Goal: Task Accomplishment & Management: Manage account settings

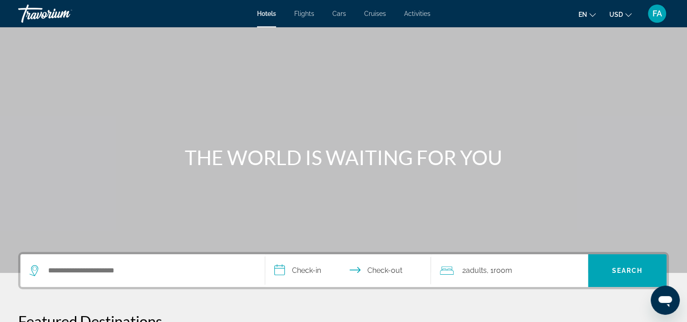
click at [663, 16] on div "FA" at bounding box center [657, 14] width 18 height 18
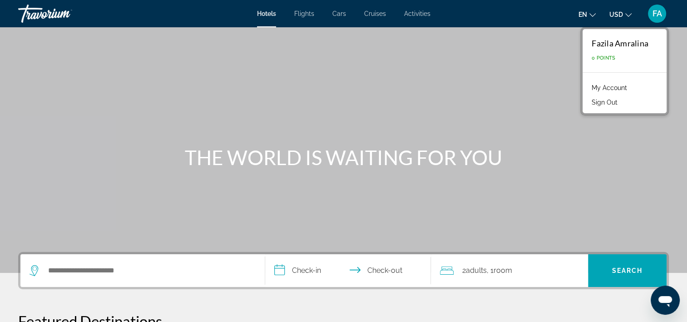
click at [622, 87] on link "My Account" at bounding box center [610, 88] width 45 height 12
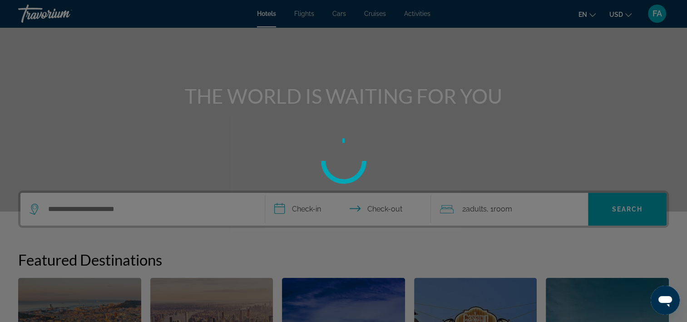
scroll to position [153, 0]
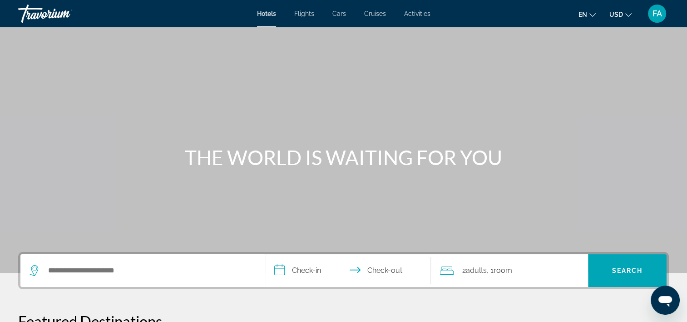
click at [661, 15] on span "FA" at bounding box center [658, 13] width 10 height 9
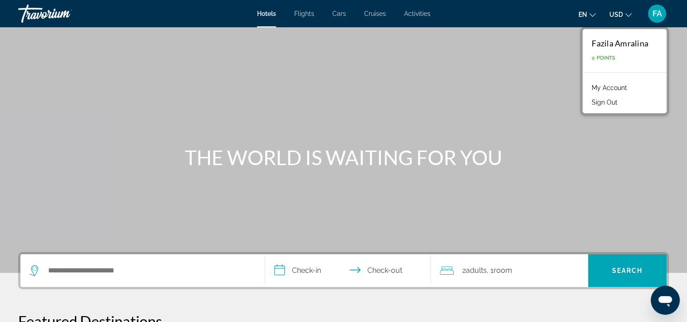
click at [596, 93] on link "My Account" at bounding box center [610, 88] width 45 height 12
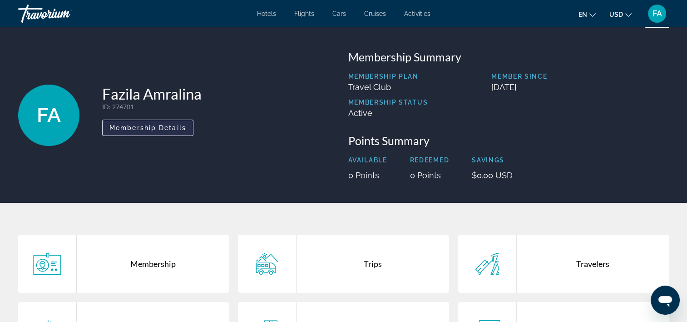
click at [174, 133] on span "Main content" at bounding box center [148, 128] width 90 height 22
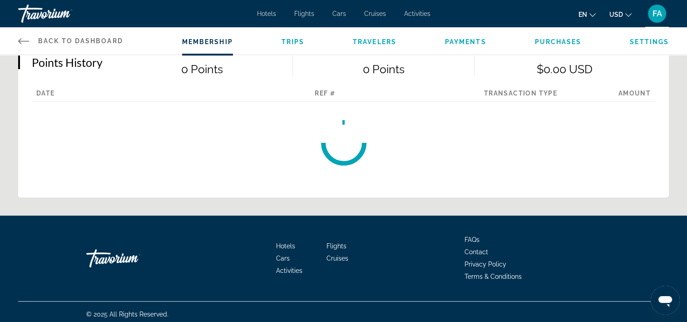
scroll to position [280, 0]
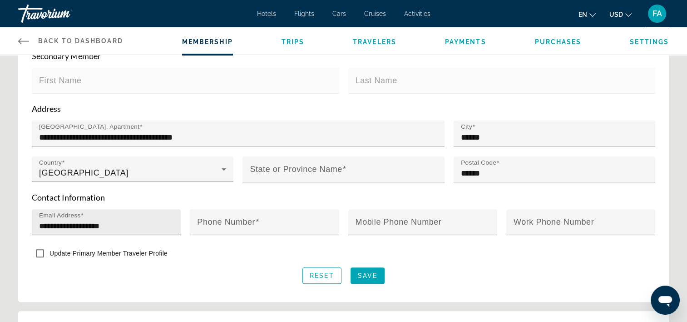
click at [122, 229] on input "**********" at bounding box center [109, 225] width 140 height 11
